Goal: Find specific page/section: Find specific page/section

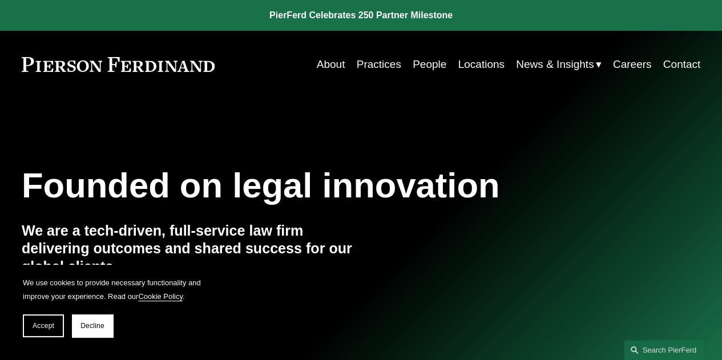
click at [364, 61] on link "Practices" at bounding box center [379, 65] width 45 height 22
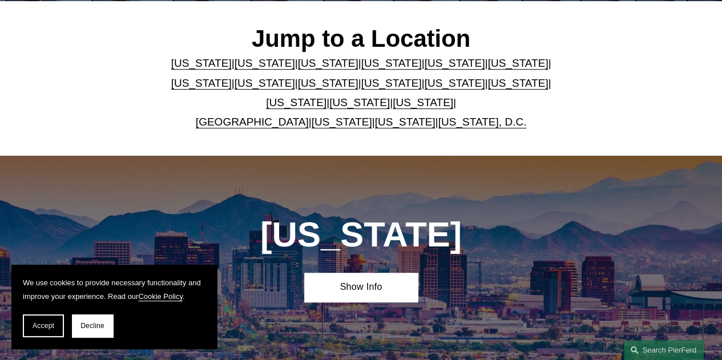
scroll to position [315, 0]
